Goal: Transaction & Acquisition: Obtain resource

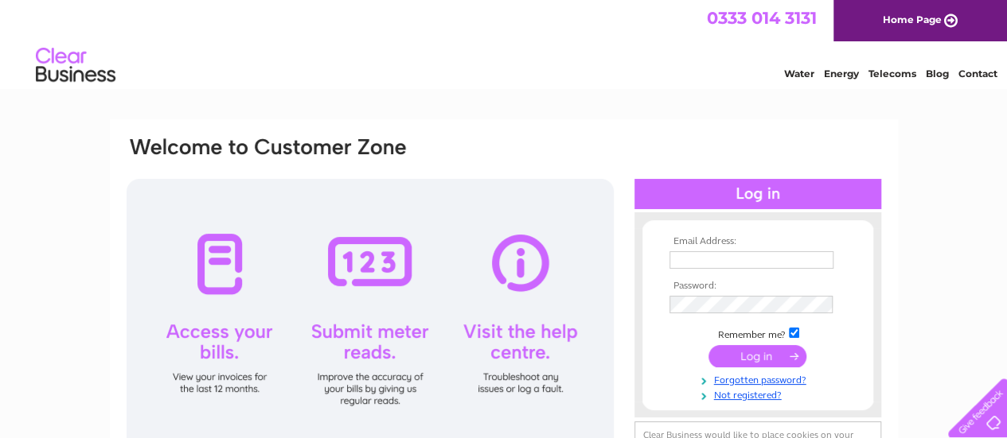
type input "sandra@cemscotland.com"
click at [769, 360] on input "submit" at bounding box center [757, 356] width 98 height 22
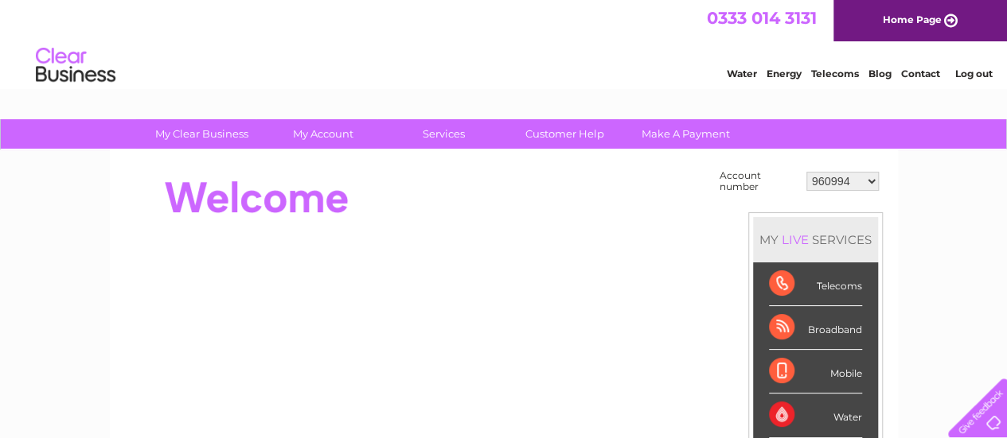
click at [870, 181] on select "960994 1083198 30300878" at bounding box center [842, 181] width 72 height 19
select select "1083198"
click at [806, 172] on select "960994 1083198 30300878" at bounding box center [842, 181] width 72 height 19
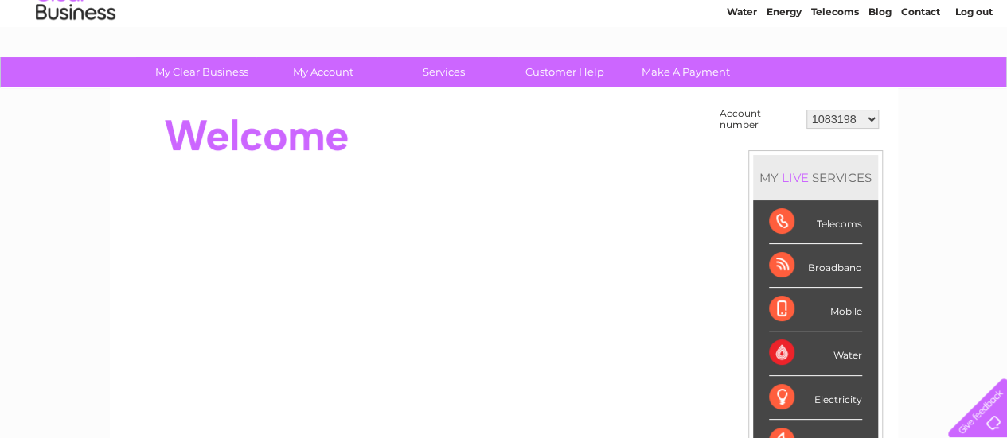
scroll to position [158, 0]
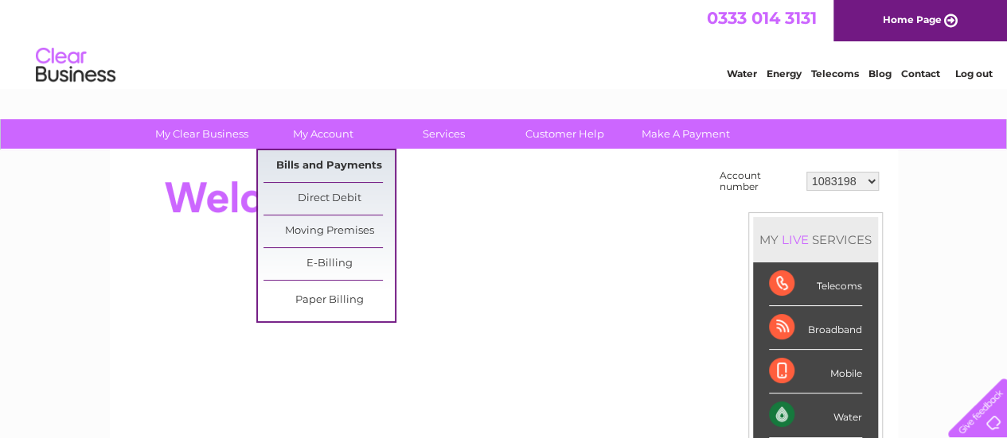
click at [318, 165] on link "Bills and Payments" at bounding box center [328, 166] width 131 height 32
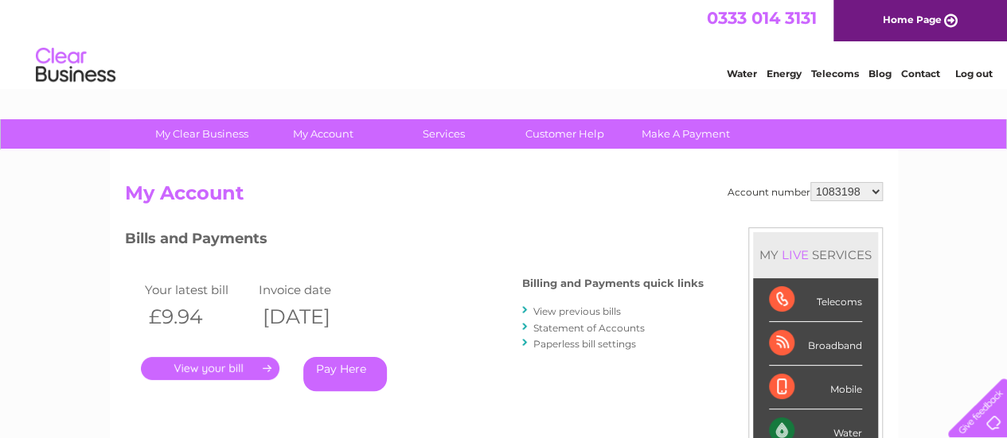
scroll to position [80, 0]
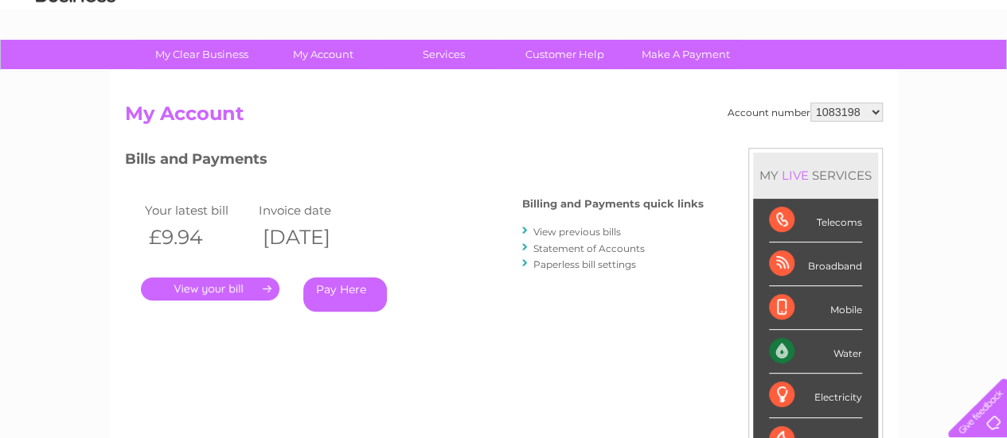
click at [216, 286] on link "." at bounding box center [210, 289] width 138 height 23
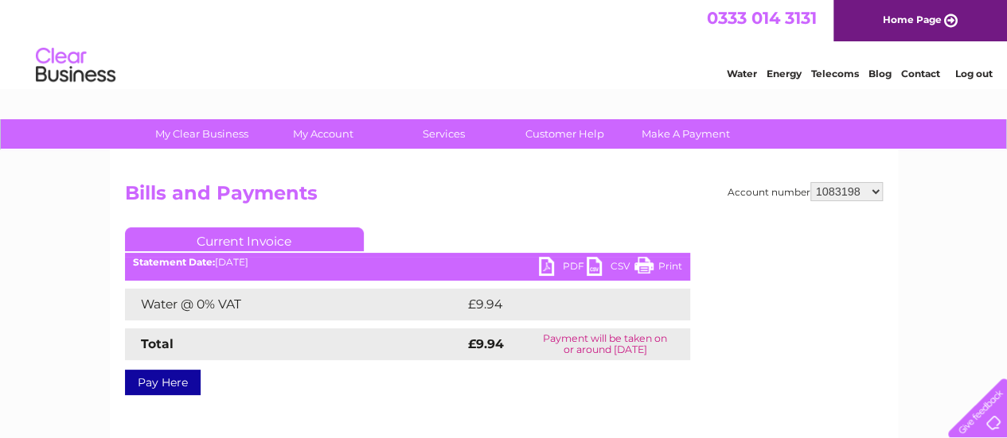
click at [555, 263] on link "PDF" at bounding box center [563, 268] width 48 height 23
click at [879, 190] on select "960994 1083198 30300878" at bounding box center [846, 191] width 72 height 19
select select "30300878"
click at [810, 182] on select "960994 1083198 30300878" at bounding box center [846, 191] width 72 height 19
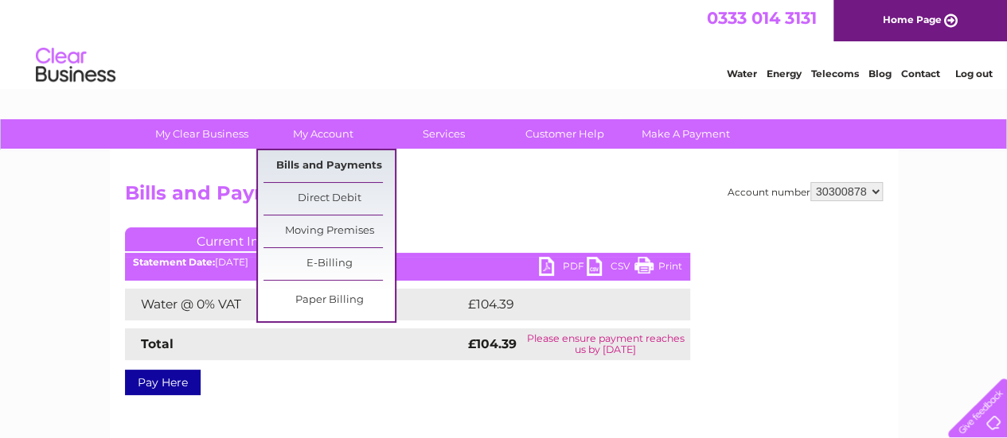
click at [316, 162] on link "Bills and Payments" at bounding box center [328, 166] width 131 height 32
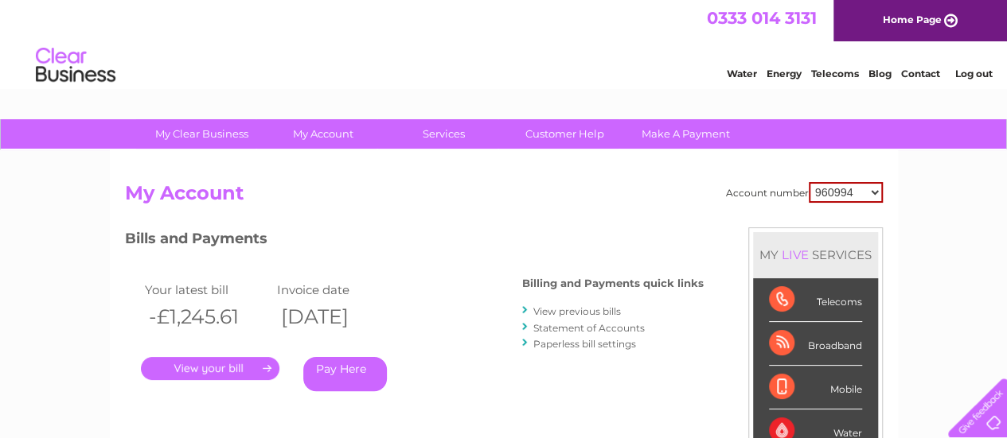
click at [875, 195] on select "960994 1083198 30300878" at bounding box center [846, 192] width 74 height 21
select select "30300878"
click at [809, 182] on select "960994 1083198 30300878" at bounding box center [846, 192] width 74 height 21
click at [197, 372] on link "." at bounding box center [210, 368] width 138 height 23
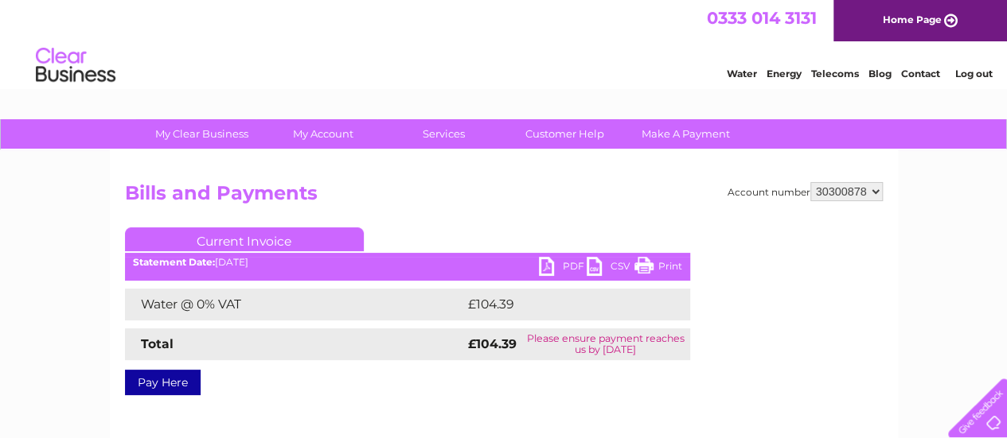
click at [560, 263] on link "PDF" at bounding box center [563, 268] width 48 height 23
